Goal: Transaction & Acquisition: Purchase product/service

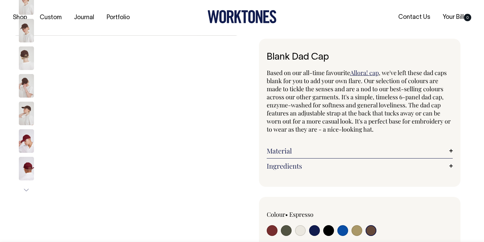
select select "Espresso"
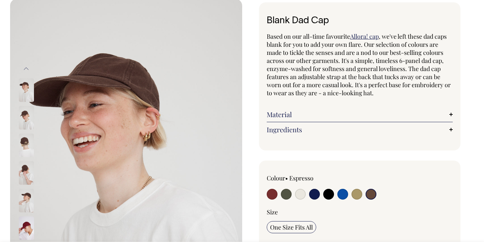
scroll to position [37, 0]
click at [26, 118] on img at bounding box center [26, 118] width 15 height 24
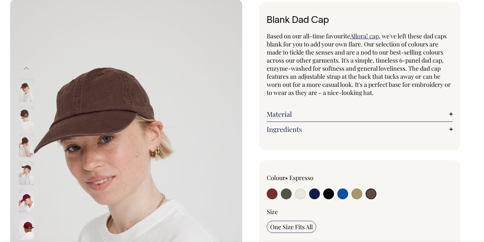
click at [24, 141] on img at bounding box center [26, 146] width 15 height 24
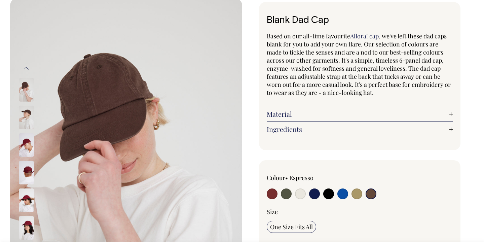
click at [24, 142] on img at bounding box center [26, 145] width 15 height 24
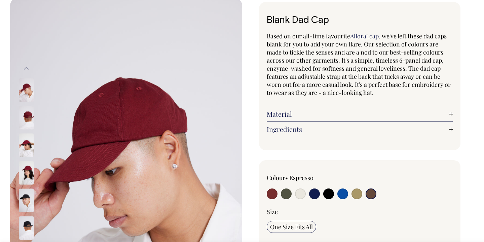
click at [373, 193] on input "radio" at bounding box center [371, 193] width 11 height 11
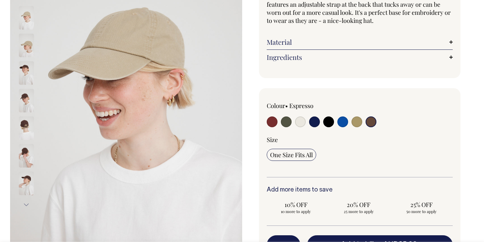
scroll to position [109, 0]
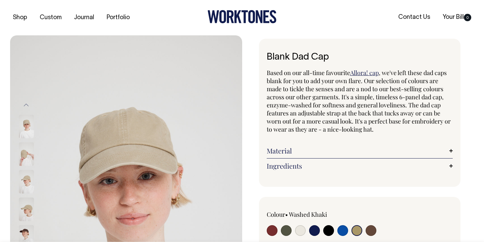
select select "Washed Khaki"
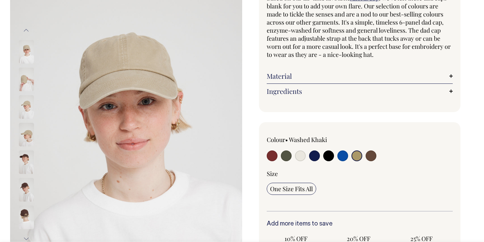
scroll to position [74, 0]
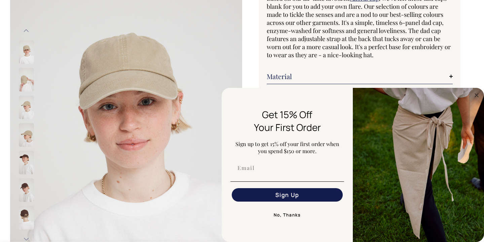
click at [23, 164] on img at bounding box center [26, 163] width 15 height 24
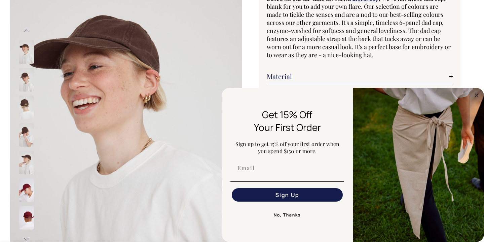
click at [476, 81] on div at bounding box center [242, 190] width 484 height 458
click at [476, 94] on circle "Close dialog" at bounding box center [477, 95] width 8 height 8
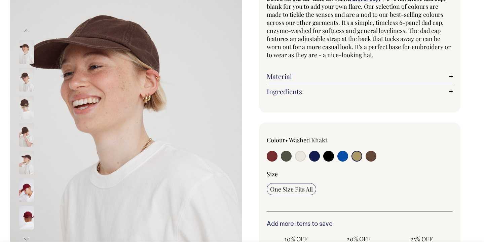
click at [372, 155] on input "radio" at bounding box center [371, 156] width 11 height 11
radio input "true"
select select "Espresso"
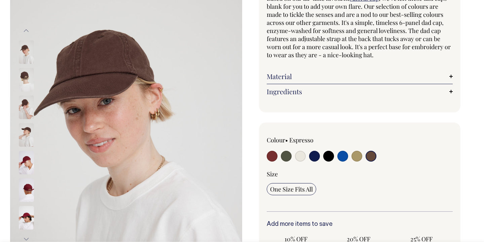
click at [421, 75] on link "Material" at bounding box center [360, 76] width 186 height 8
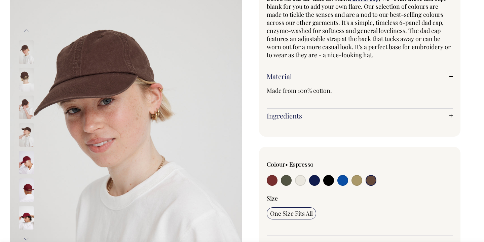
click at [367, 113] on link "Ingredients" at bounding box center [360, 116] width 186 height 8
